Goal: Information Seeking & Learning: Learn about a topic

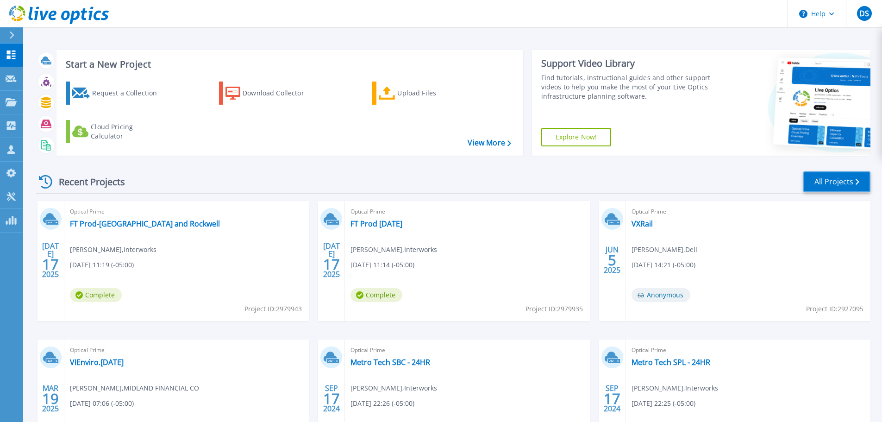
click at [826, 181] on link "All Projects" at bounding box center [836, 181] width 67 height 21
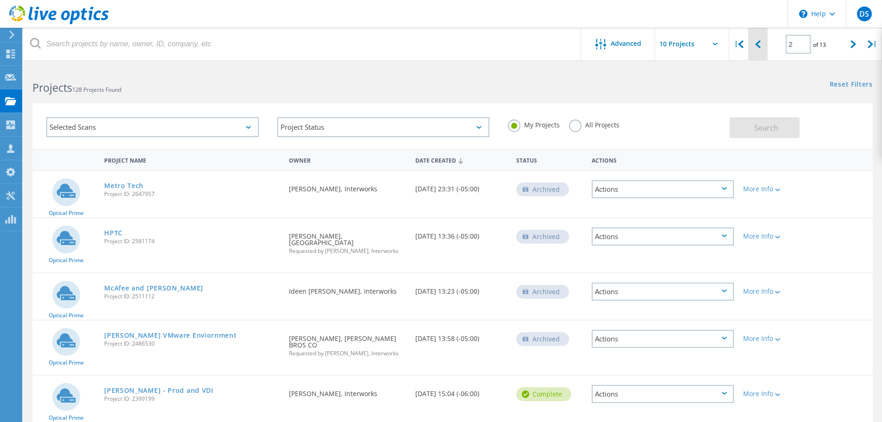
click at [761, 48] on div at bounding box center [757, 44] width 19 height 33
type input "1"
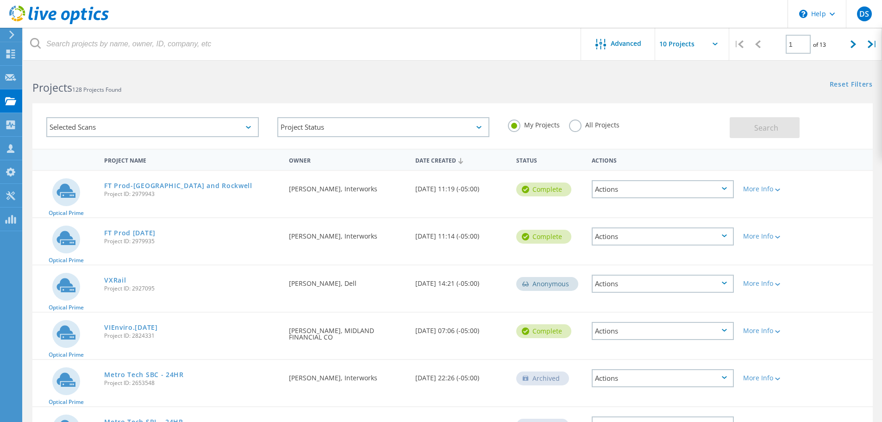
click at [569, 127] on label "All Projects" at bounding box center [594, 123] width 50 height 9
click at [0, 0] on input "All Projects" at bounding box center [0, 0] width 0 height 0
click at [771, 131] on span "Search" at bounding box center [766, 128] width 24 height 10
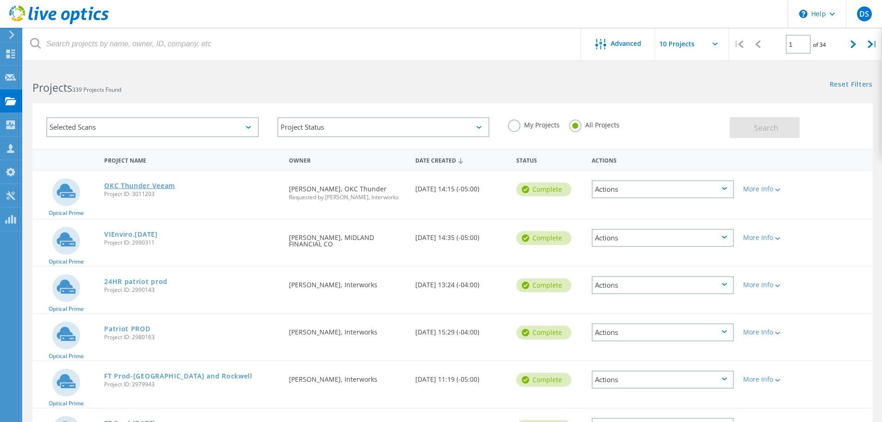
click at [157, 186] on link "OKC Thunder Veeam" at bounding box center [139, 185] width 71 height 6
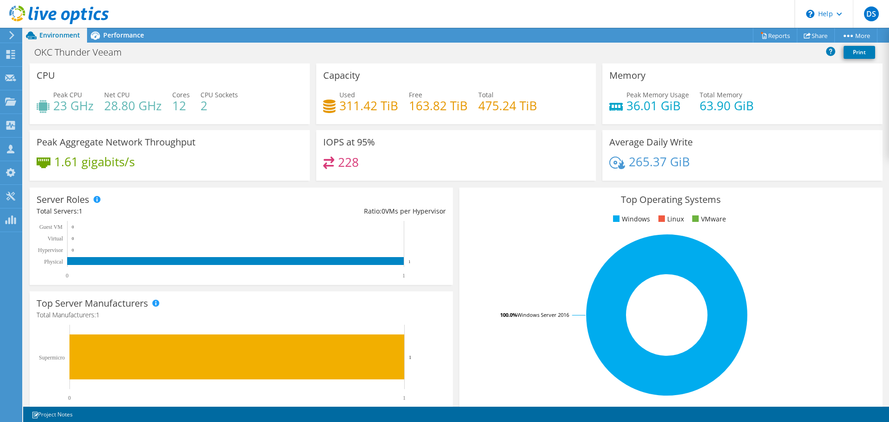
click at [284, 50] on div "OKC Thunder Veeam Print" at bounding box center [455, 52] width 865 height 17
click at [287, 48] on div "OKC Thunder Veeam Print" at bounding box center [455, 52] width 865 height 17
click at [287, 47] on div "OKC Thunder Veeam Print" at bounding box center [455, 52] width 865 height 17
click at [509, 257] on rect at bounding box center [666, 315] width 401 height 162
click at [236, 10] on header "DS Partner Team Member [PERSON_NAME] [PERSON_NAME][EMAIL_ADDRESS][PERSON_NAME][…" at bounding box center [444, 14] width 889 height 28
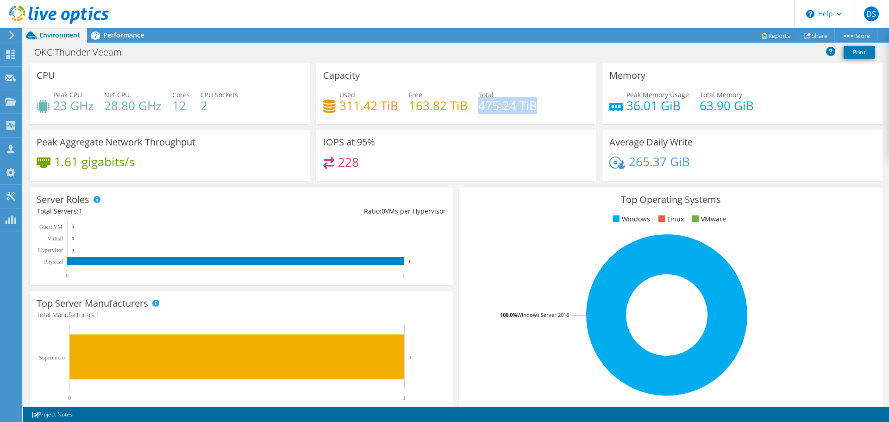
drag, startPoint x: 477, startPoint y: 108, endPoint x: 534, endPoint y: 109, distance: 57.4
click at [534, 109] on div "Used 311.42 TiB Free 163.82 TiB Total 475.24 TiB" at bounding box center [456, 105] width 266 height 30
click at [458, 54] on div "OKC Thunder Veeam Print" at bounding box center [455, 52] width 865 height 17
click at [317, 50] on div "OKC Thunder Veeam Print" at bounding box center [455, 52] width 865 height 17
click at [241, 14] on header "DS Partner Team Member [PERSON_NAME] [PERSON_NAME][EMAIL_ADDRESS][PERSON_NAME][…" at bounding box center [444, 14] width 889 height 28
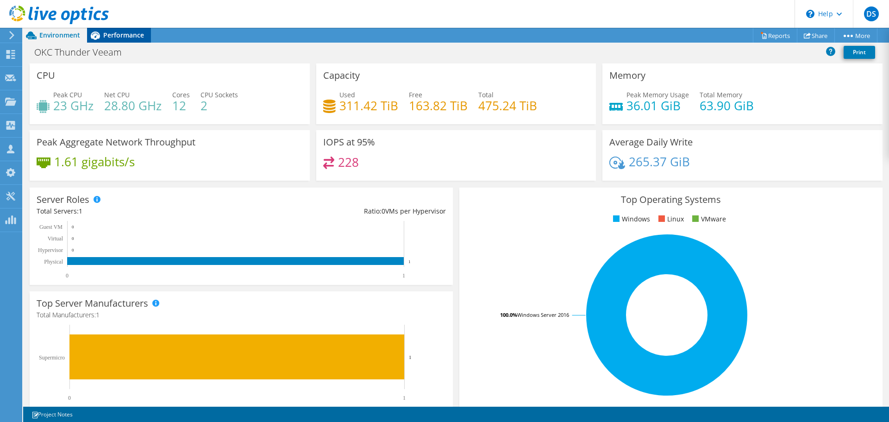
click at [110, 32] on span "Performance" at bounding box center [123, 35] width 41 height 9
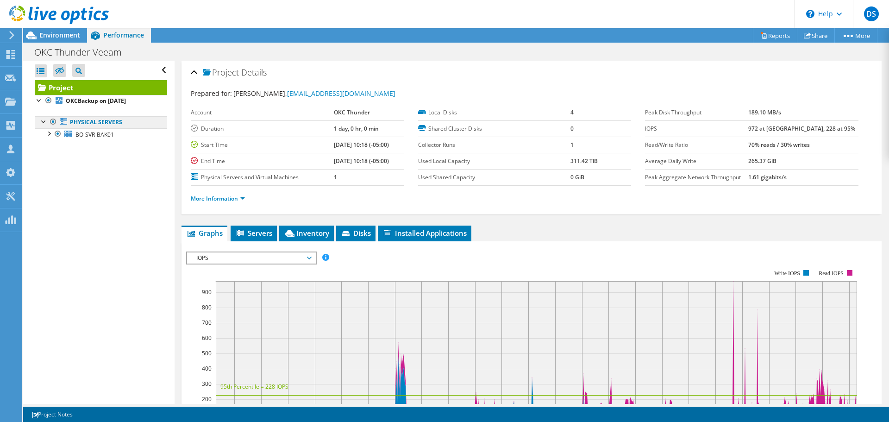
click at [99, 123] on link "Physical Servers" at bounding box center [101, 122] width 132 height 12
click at [91, 87] on link "Project" at bounding box center [101, 87] width 132 height 15
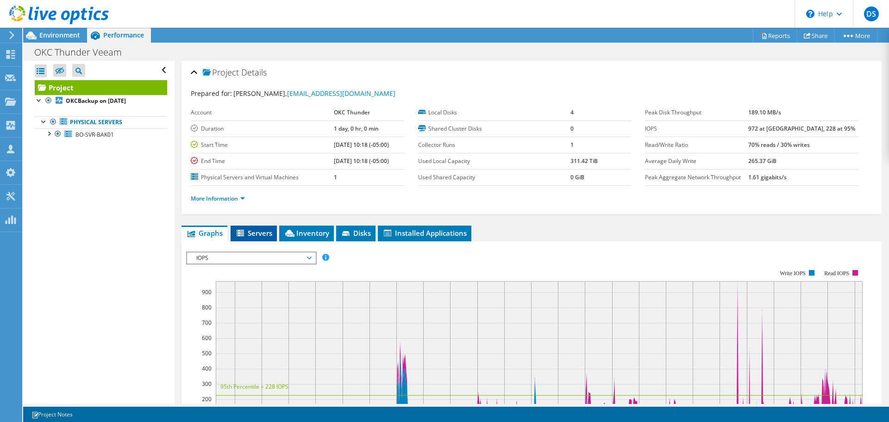
click at [257, 232] on span "Servers" at bounding box center [253, 232] width 37 height 9
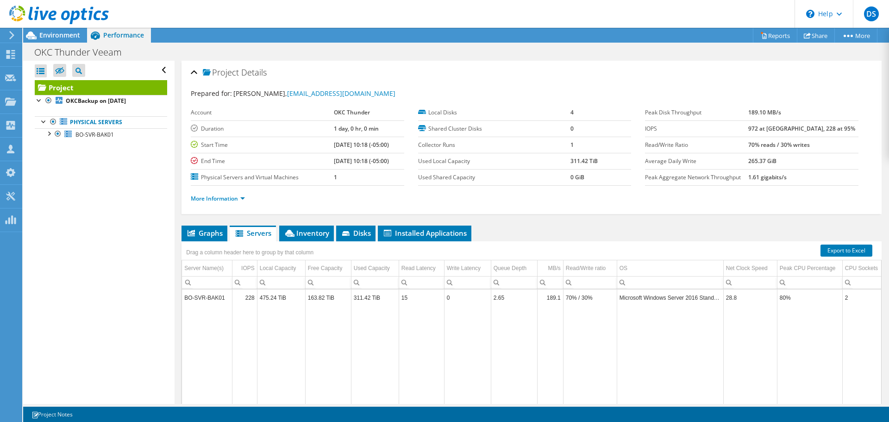
click at [408, 56] on div "OKC Thunder Veeam Print" at bounding box center [455, 52] width 865 height 17
click at [209, 298] on td "BO-SVR-BAK01" at bounding box center [207, 297] width 50 height 16
click at [230, 198] on link "More Information" at bounding box center [218, 198] width 54 height 8
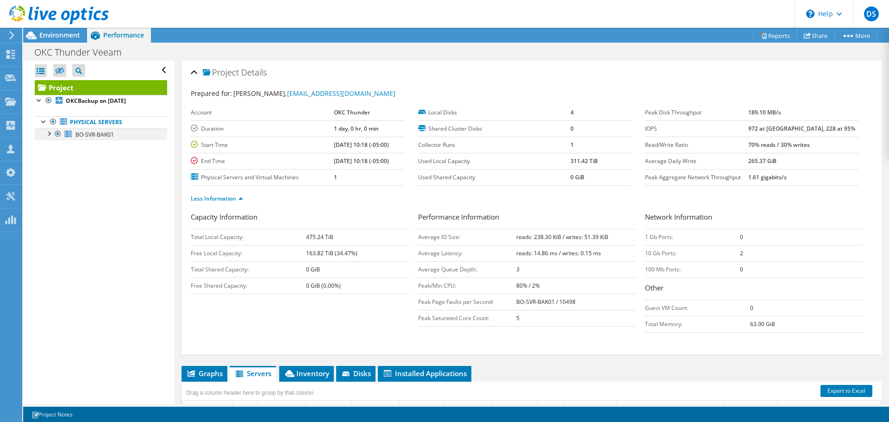
click at [50, 132] on div at bounding box center [48, 132] width 9 height 9
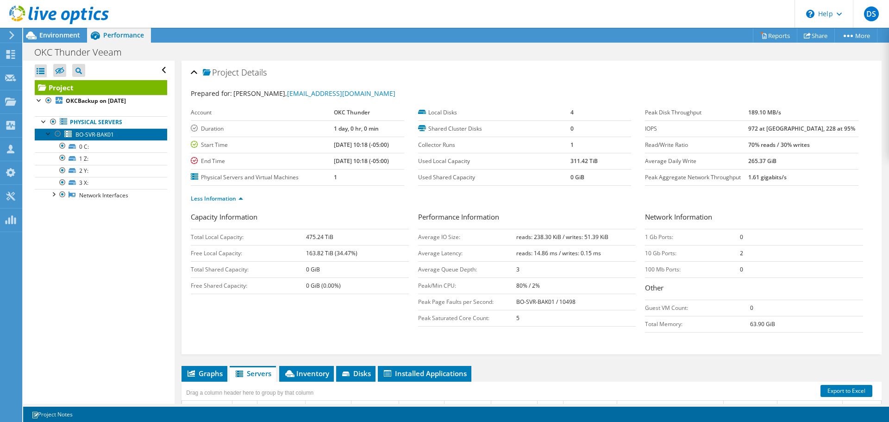
click at [93, 136] on span "BO-SVR-BAK01" at bounding box center [94, 135] width 38 height 8
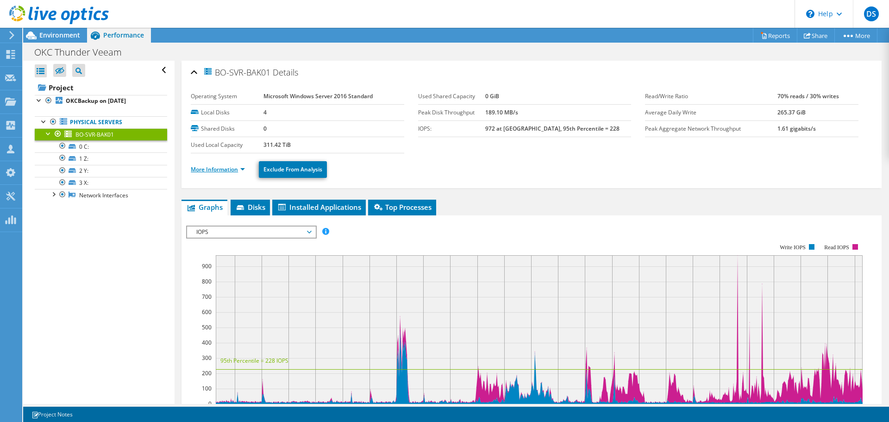
click at [204, 171] on link "More Information" at bounding box center [218, 169] width 54 height 8
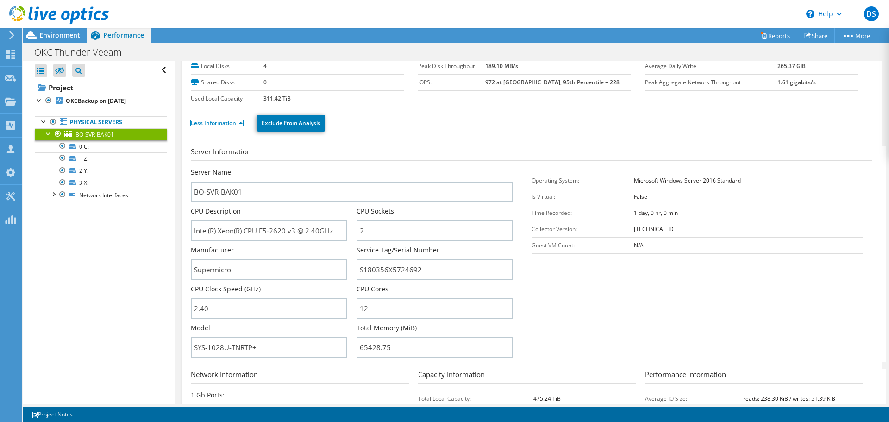
scroll to position [93, 0]
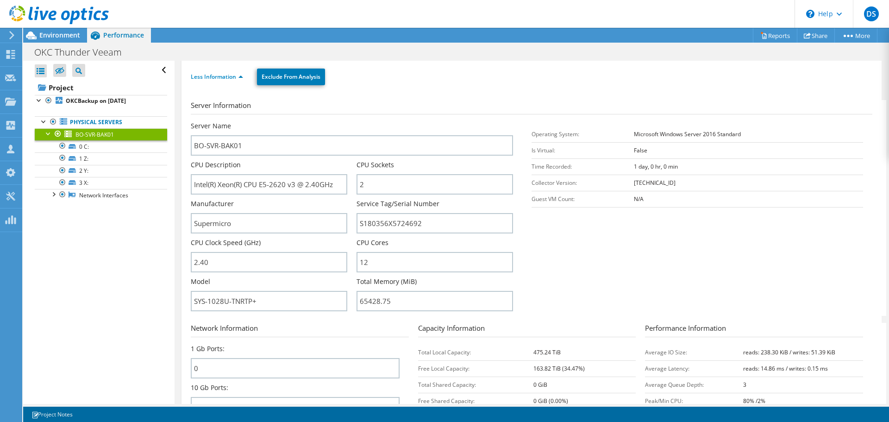
click at [619, 259] on section "Server Information Server Name BO-SVR-BAK01 CPU Description Intel(R) Xeon(R) CP…" at bounding box center [534, 208] width 686 height 216
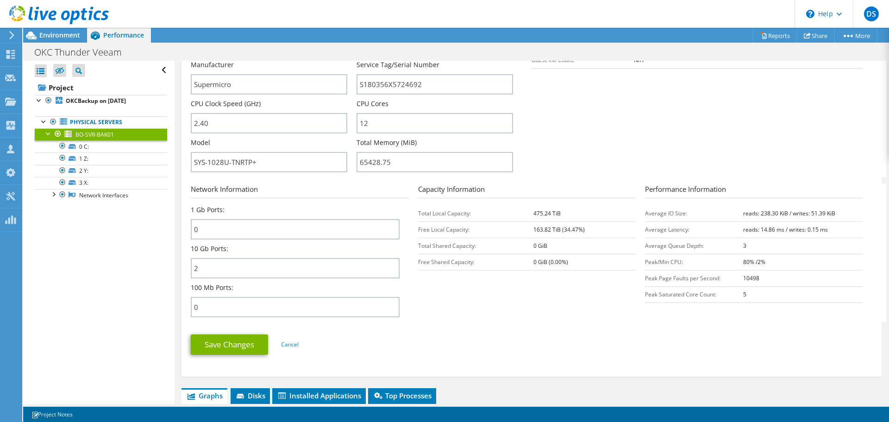
scroll to position [417, 0]
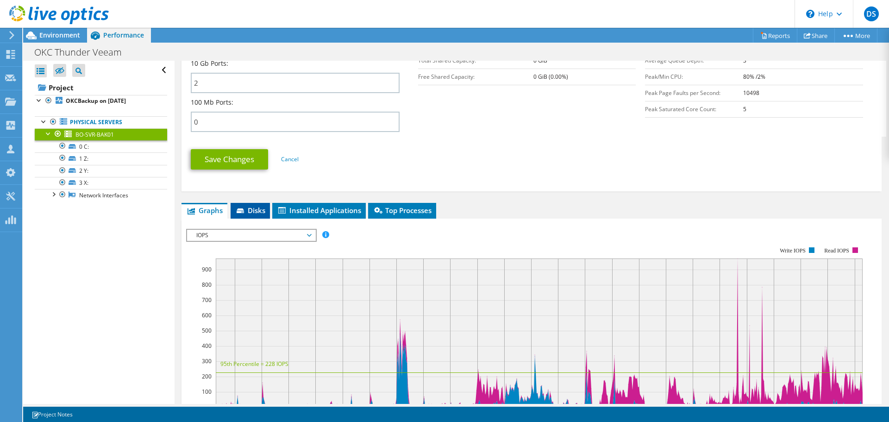
click at [254, 214] on span "Disks" at bounding box center [250, 209] width 30 height 9
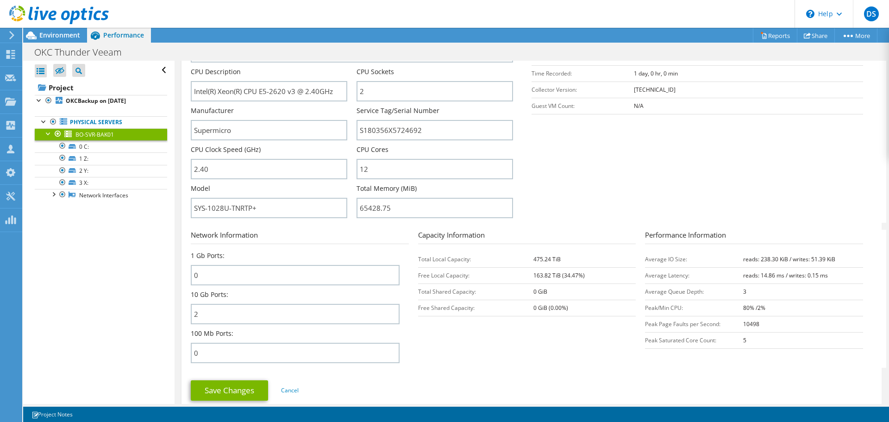
scroll to position [0, 0]
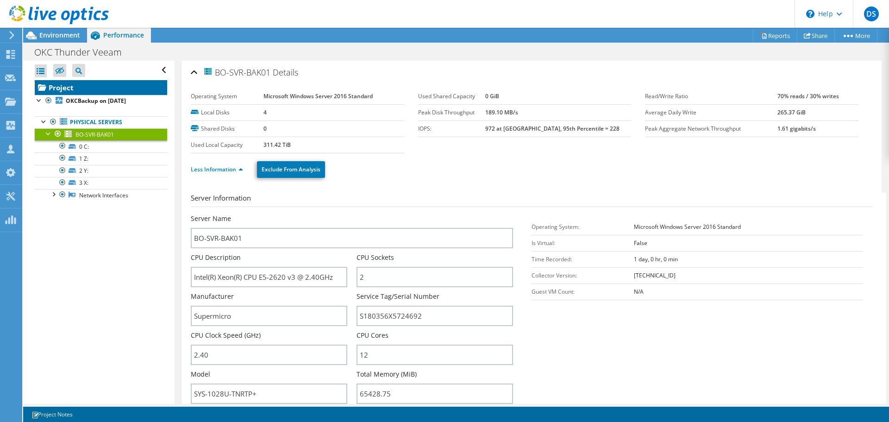
click at [63, 87] on link "Project" at bounding box center [101, 87] width 132 height 15
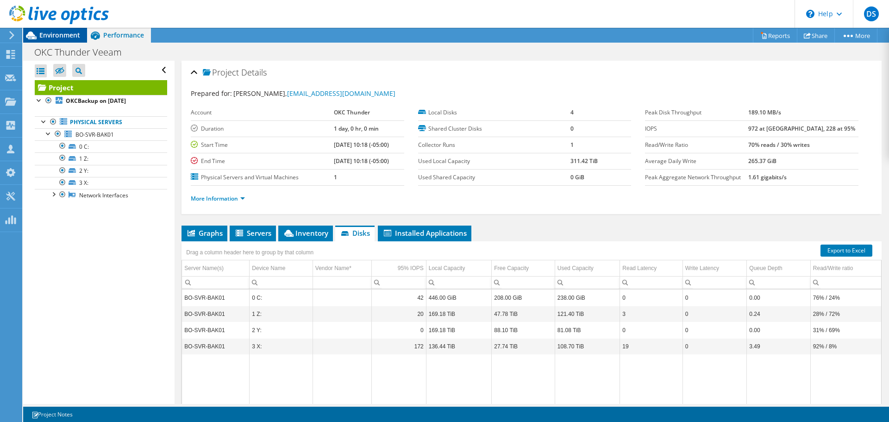
click at [56, 32] on span "Environment" at bounding box center [59, 35] width 41 height 9
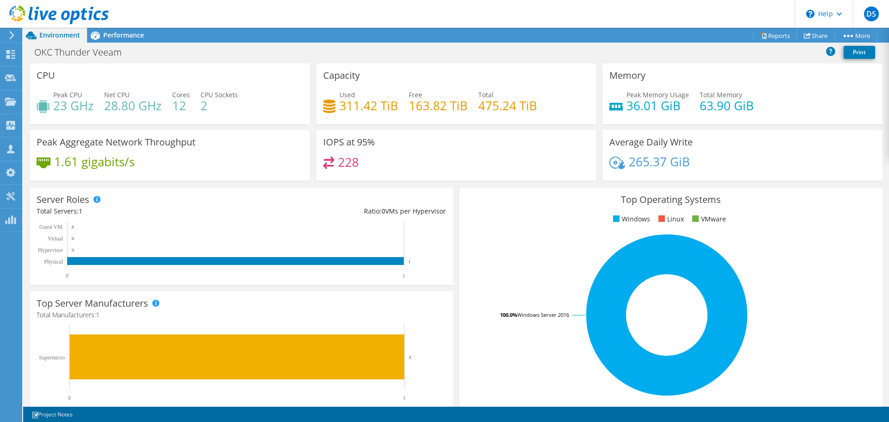
click at [308, 45] on div "OKC Thunder Veeam Print" at bounding box center [455, 52] width 865 height 17
click at [219, 56] on div "OKC Thunder Veeam Print" at bounding box center [455, 52] width 865 height 17
click at [124, 33] on span "Performance" at bounding box center [123, 35] width 41 height 9
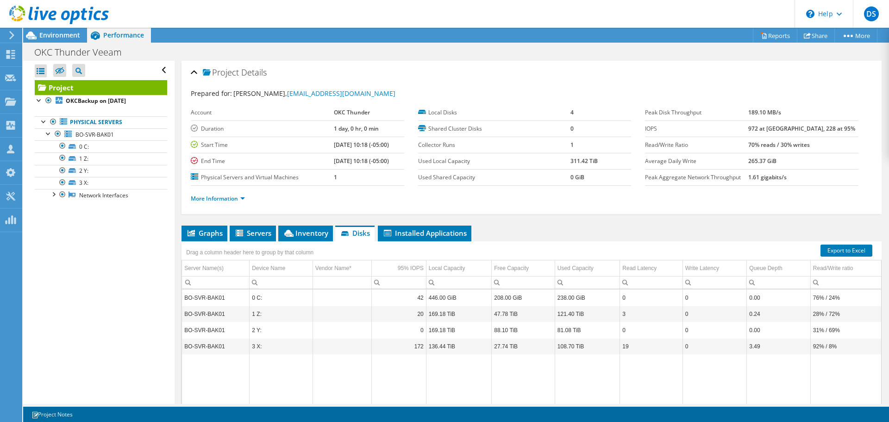
click at [346, 48] on div "OKC Thunder Veeam Print" at bounding box center [455, 52] width 865 height 17
click at [424, 46] on div "OKC Thunder Veeam Print" at bounding box center [455, 52] width 865 height 17
click at [44, 32] on span "Environment" at bounding box center [59, 35] width 41 height 9
